Goal: Transaction & Acquisition: Purchase product/service

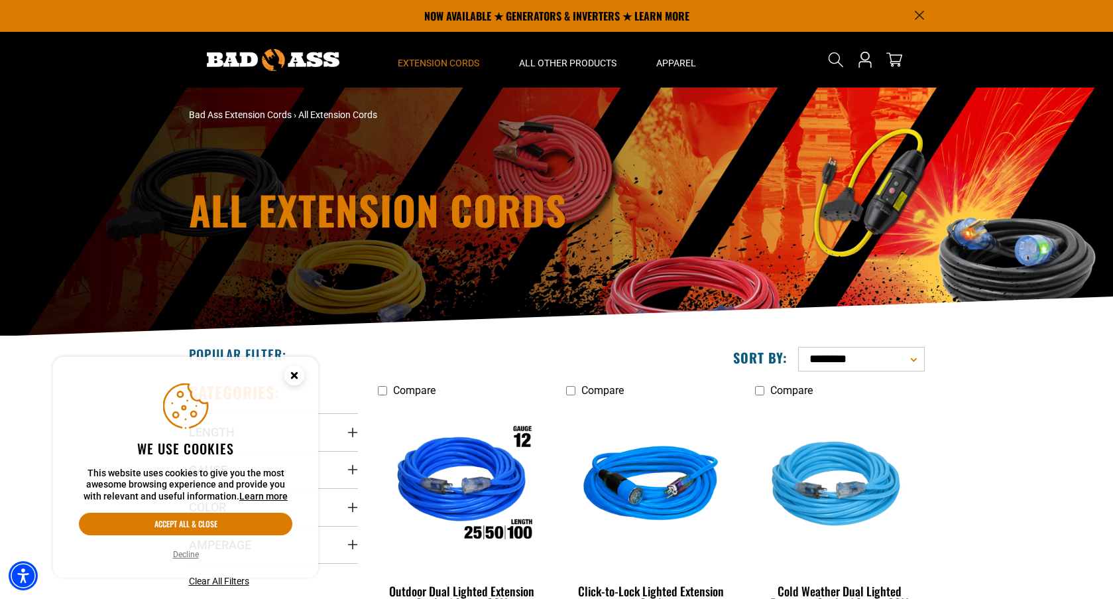
click at [294, 374] on icon "Close this option" at bounding box center [294, 375] width 5 height 5
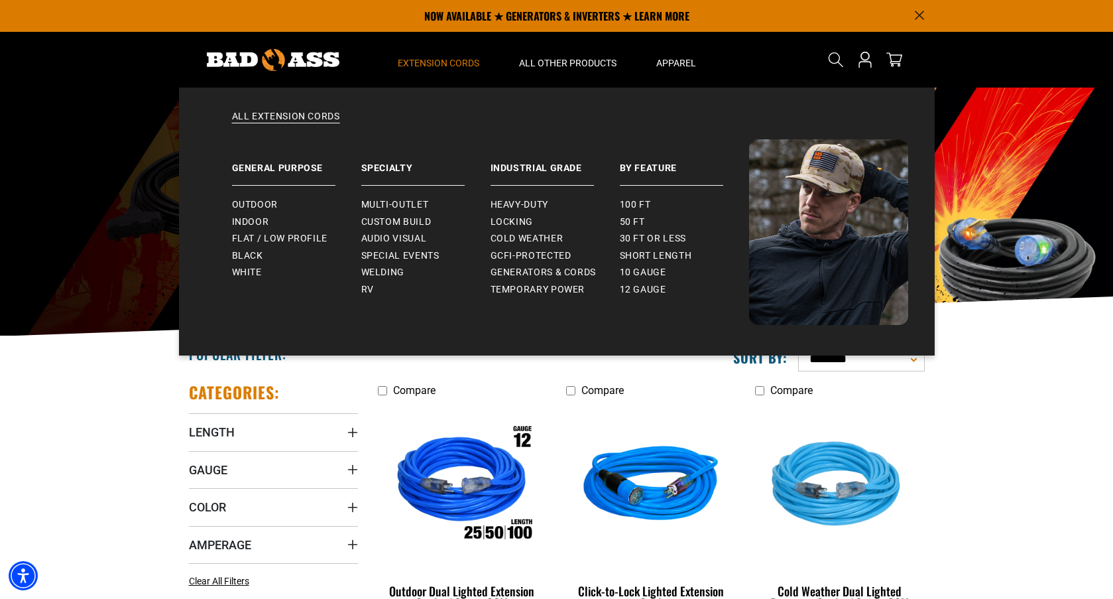
click at [444, 58] on span "Extension Cords" at bounding box center [439, 63] width 82 height 12
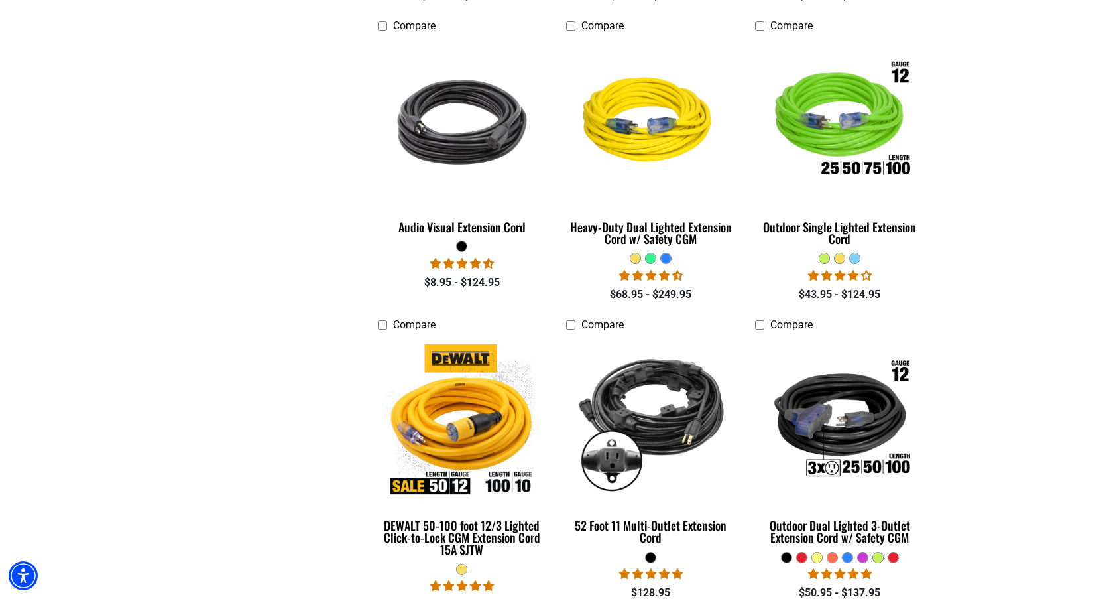
scroll to position [729, 0]
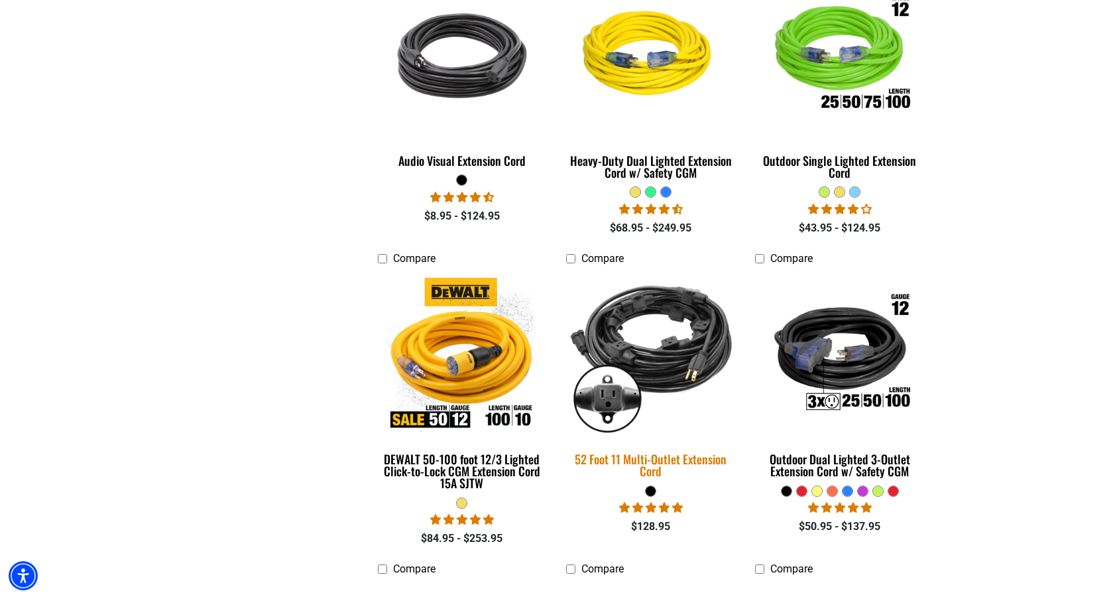
click at [642, 459] on div "52 Foot 11 Multi-Outlet Extension Cord" at bounding box center [650, 465] width 169 height 24
